Goal: Task Accomplishment & Management: Use online tool/utility

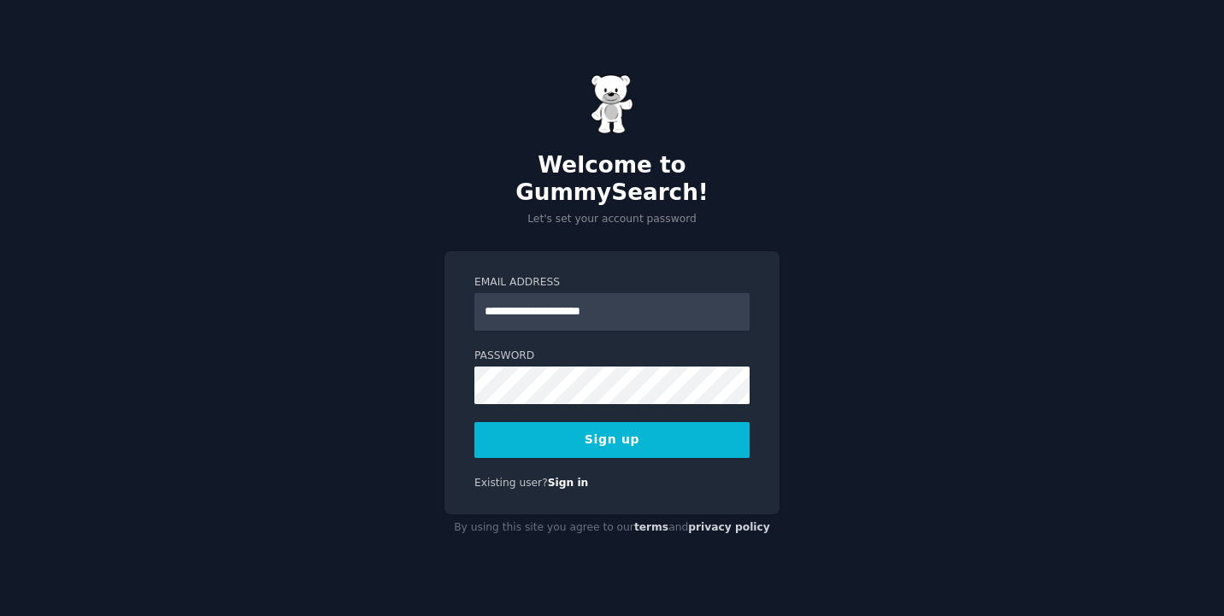
type input "**********"
click at [570, 437] on button "Sign up" at bounding box center [611, 440] width 275 height 36
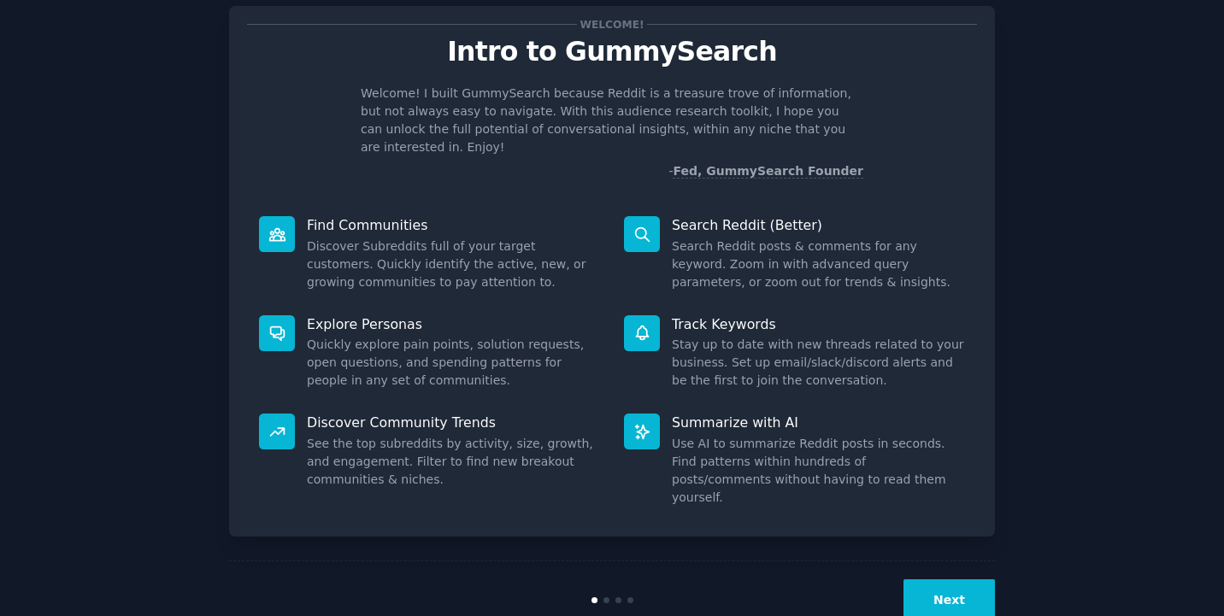
scroll to position [52, 0]
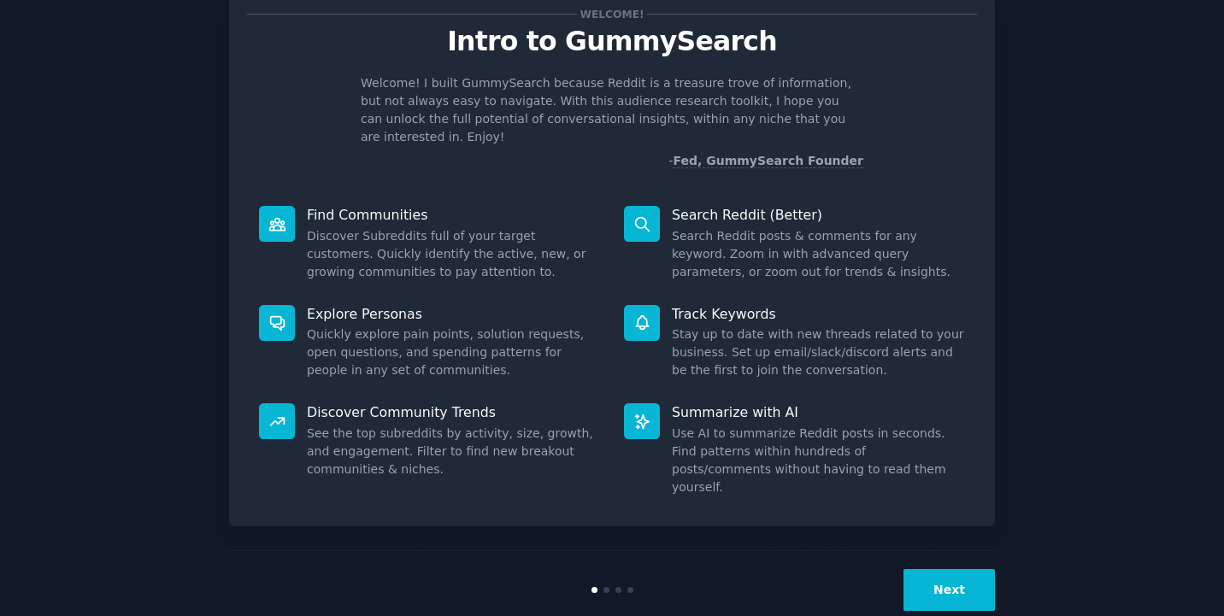
click at [939, 569] on button "Next" at bounding box center [948, 590] width 91 height 42
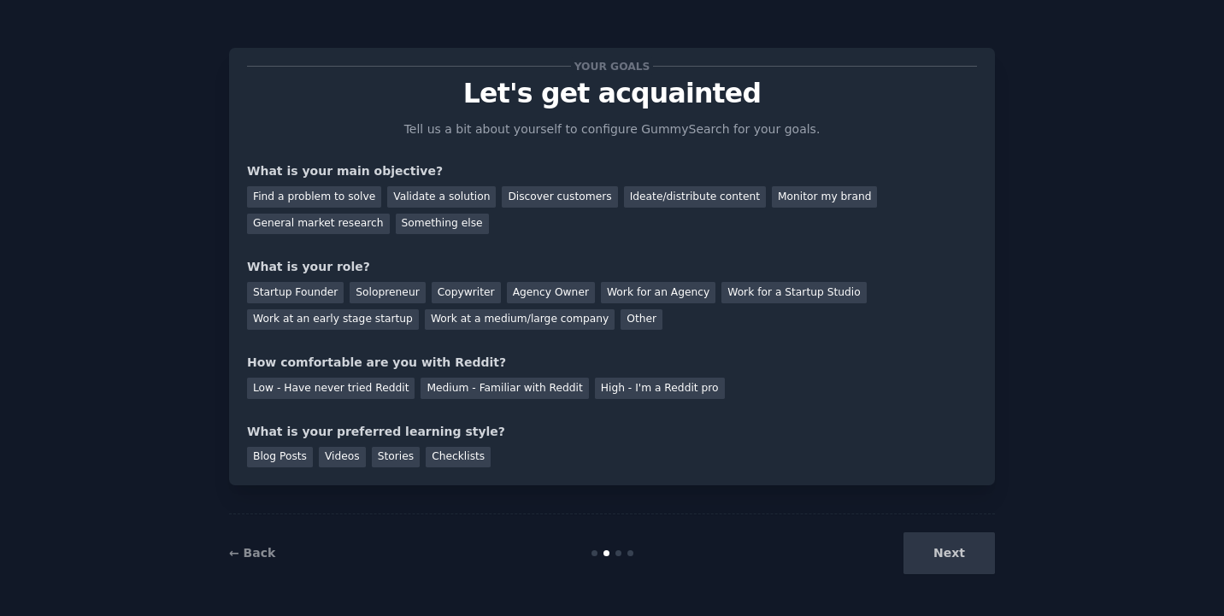
click at [944, 557] on div "Next" at bounding box center [866, 553] width 255 height 42
click at [946, 560] on div "Next" at bounding box center [866, 553] width 255 height 42
click at [320, 298] on div "Startup Founder" at bounding box center [295, 292] width 97 height 21
click at [287, 231] on div "General market research" at bounding box center [318, 224] width 143 height 21
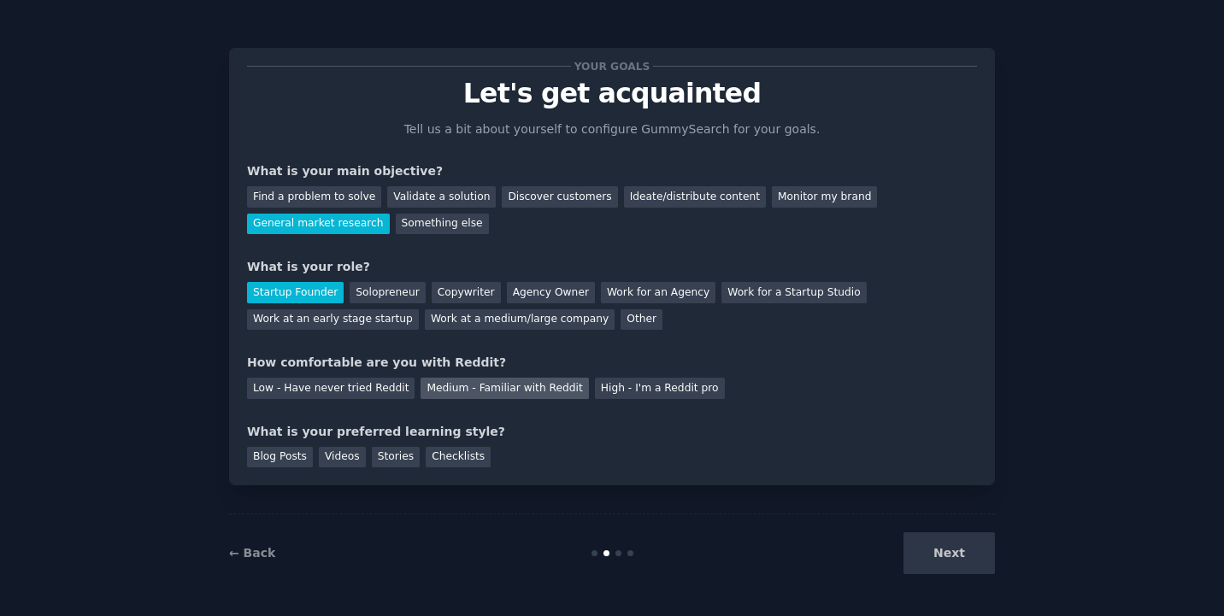
click at [436, 386] on div "Medium - Familiar with Reddit" at bounding box center [503, 388] width 167 height 21
click at [302, 461] on div "Blog Posts" at bounding box center [280, 457] width 66 height 21
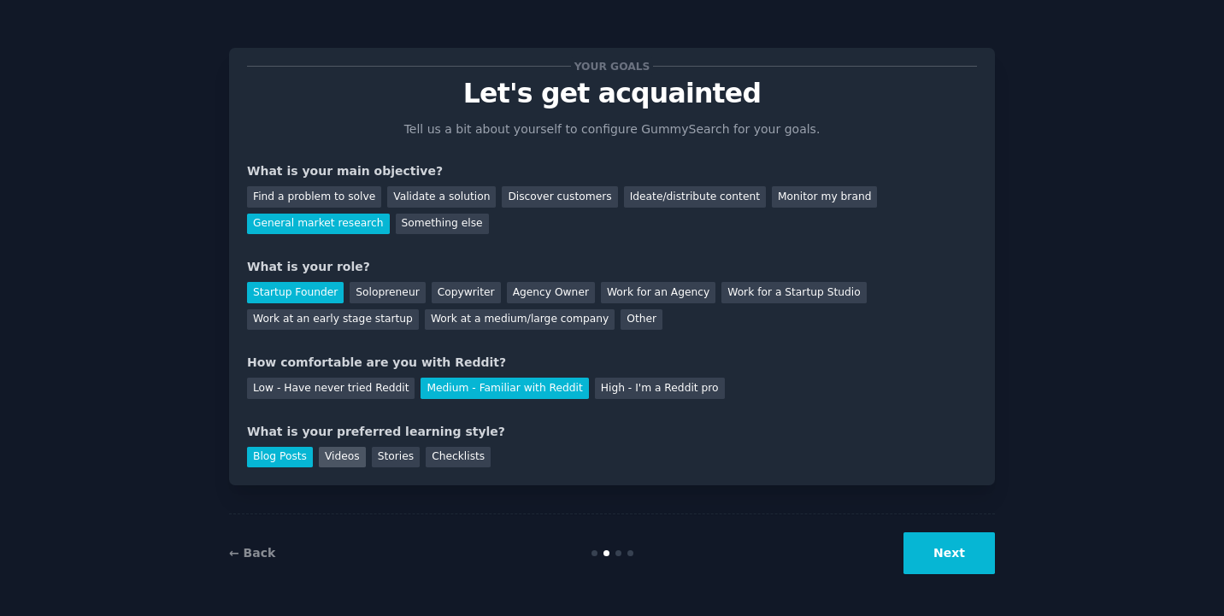
click at [336, 461] on div "Videos" at bounding box center [342, 457] width 47 height 21
click at [384, 459] on div "Stories" at bounding box center [396, 457] width 48 height 21
click at [440, 459] on div "Checklists" at bounding box center [458, 457] width 65 height 21
click at [293, 457] on div "Blog Posts" at bounding box center [280, 457] width 66 height 21
click at [343, 457] on div "Videos" at bounding box center [342, 457] width 47 height 21
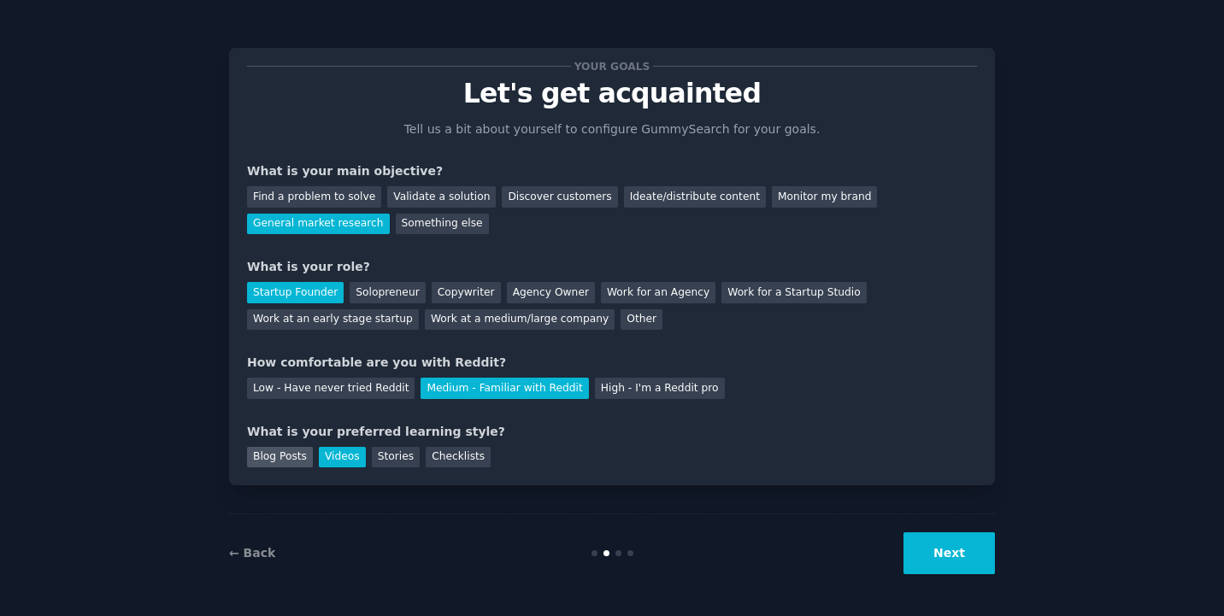
click at [295, 460] on div "Blog Posts" at bounding box center [280, 457] width 66 height 21
click at [320, 461] on div "Videos" at bounding box center [342, 457] width 47 height 21
drag, startPoint x: 974, startPoint y: 555, endPoint x: 942, endPoint y: 597, distance: 52.5
click at [974, 555] on button "Next" at bounding box center [948, 553] width 91 height 42
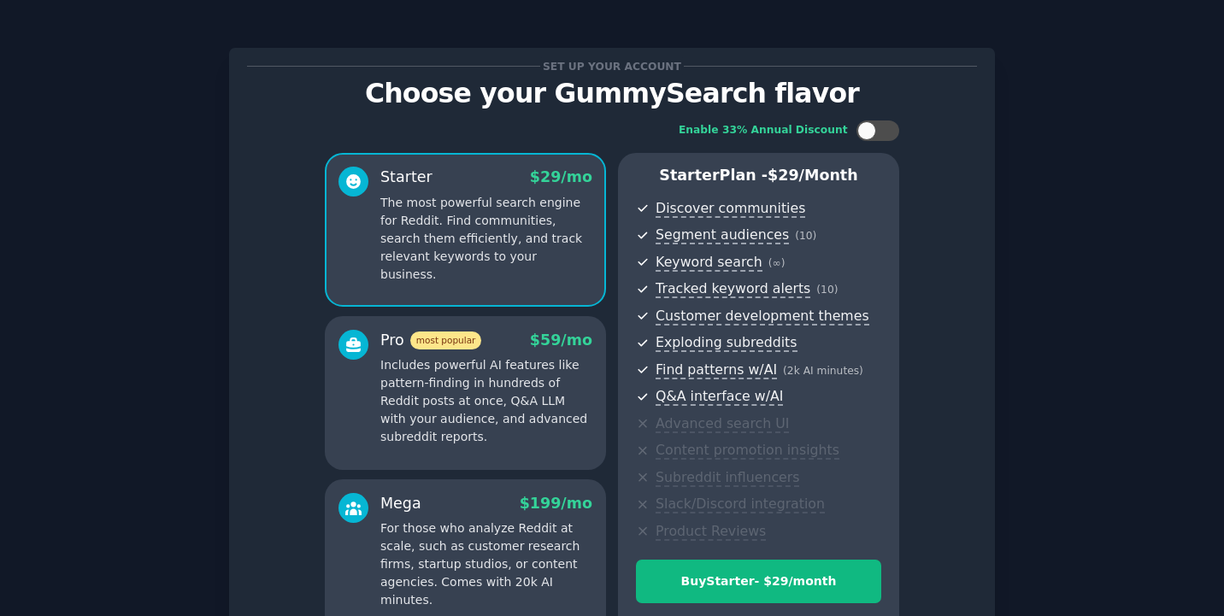
scroll to position [179, 0]
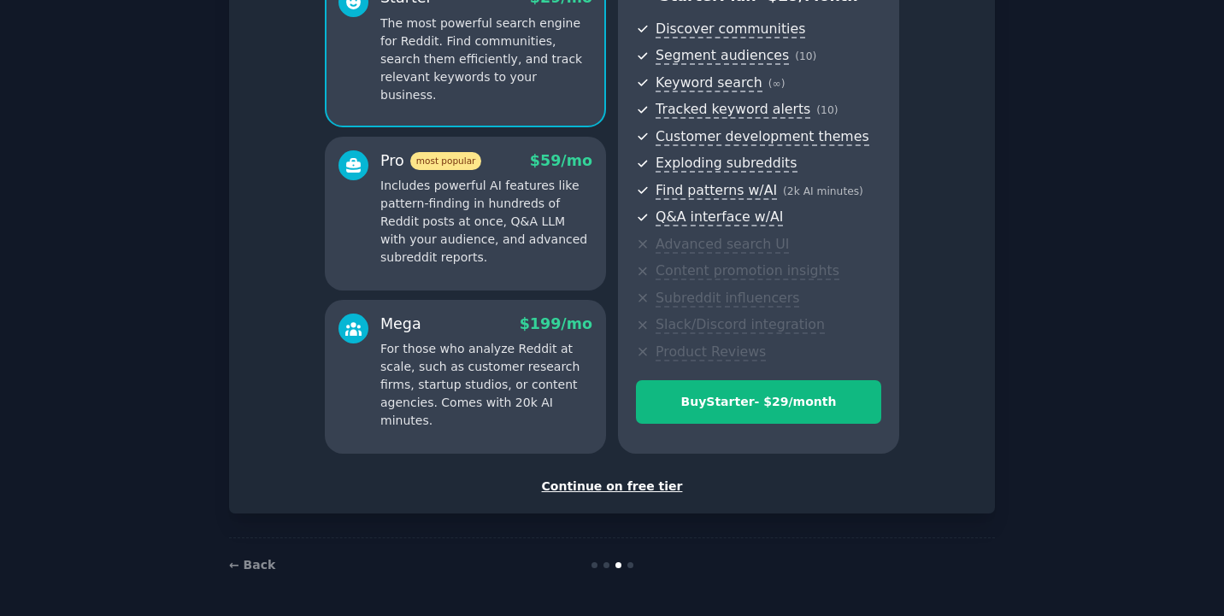
click at [589, 485] on div "Continue on free tier" at bounding box center [612, 487] width 730 height 18
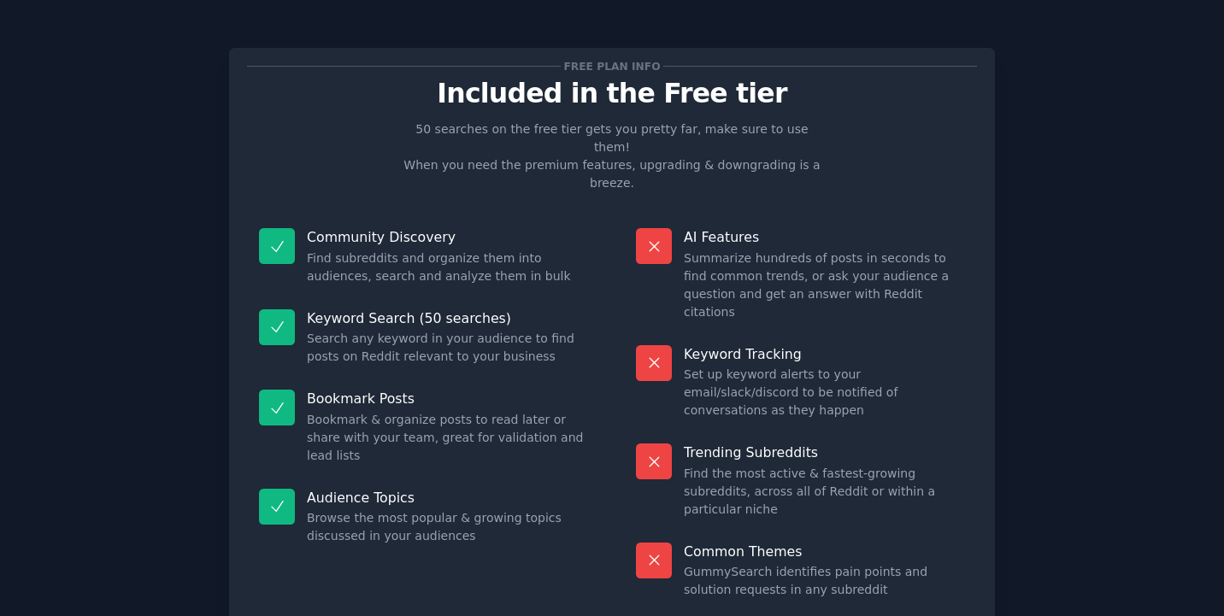
click at [242, 555] on div "Free plan info Included in the Free tier 50 searches on the free tier gets you …" at bounding box center [612, 377] width 766 height 707
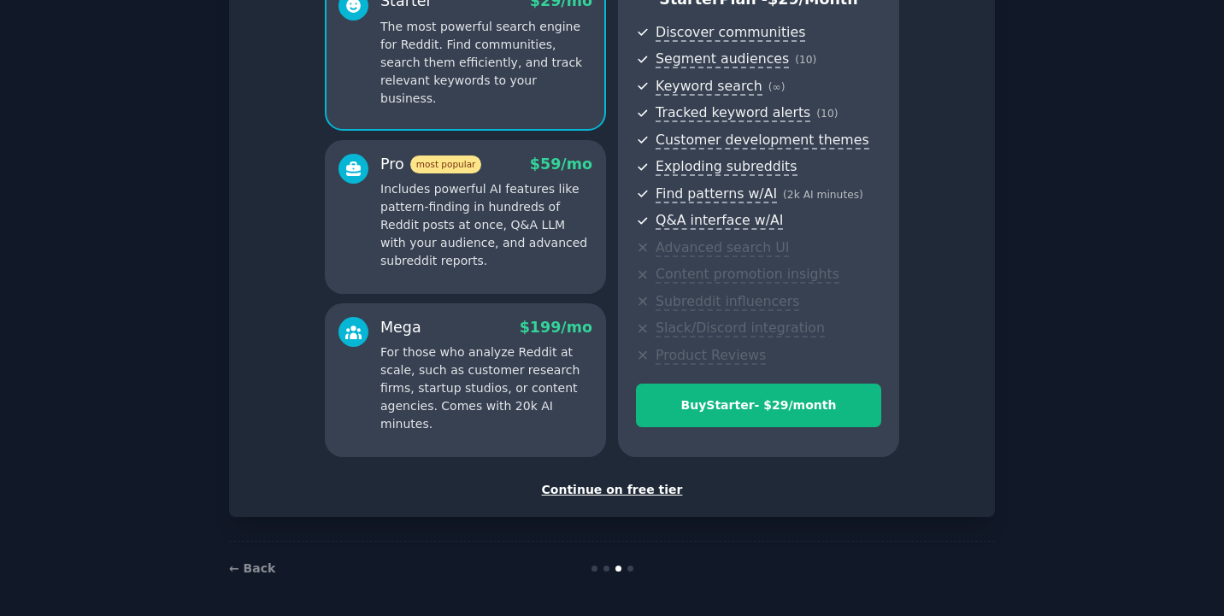
scroll to position [179, 0]
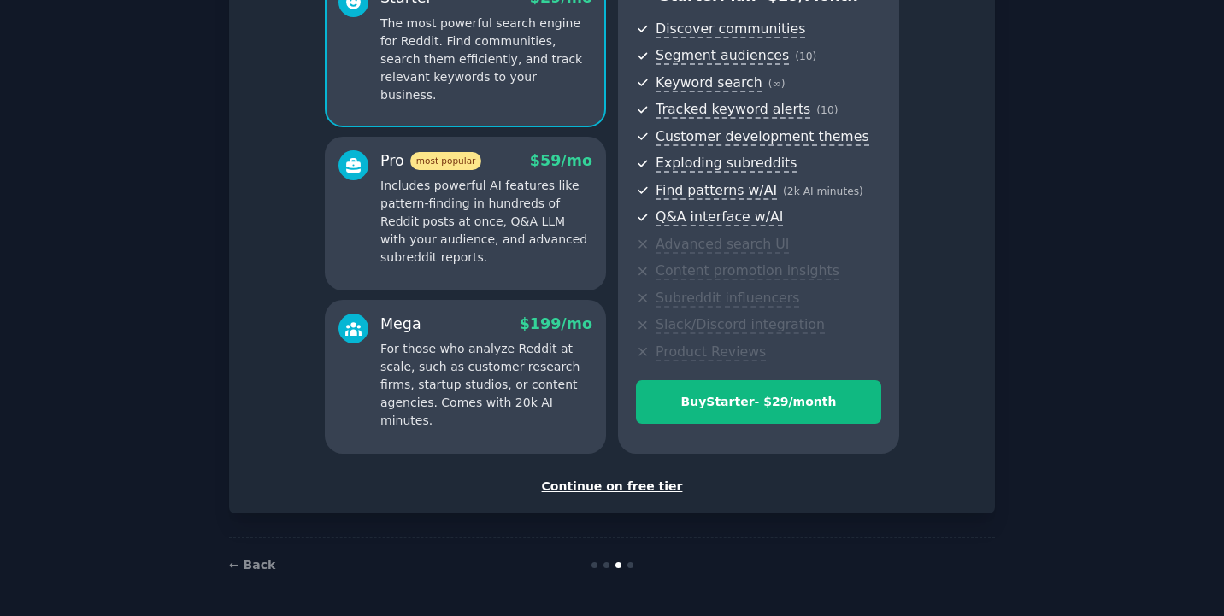
click at [579, 489] on div "Continue on free tier" at bounding box center [612, 487] width 730 height 18
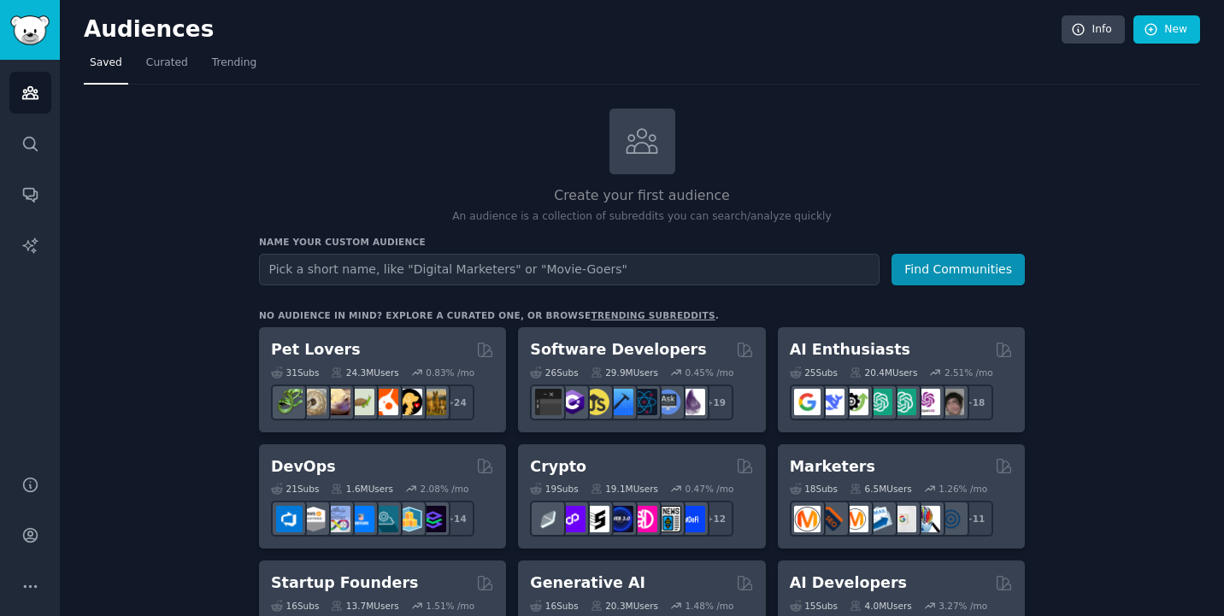
click at [298, 128] on div "Create your first audience An audience is a collection of subreddits you can se…" at bounding box center [642, 167] width 766 height 116
